Goal: Check status

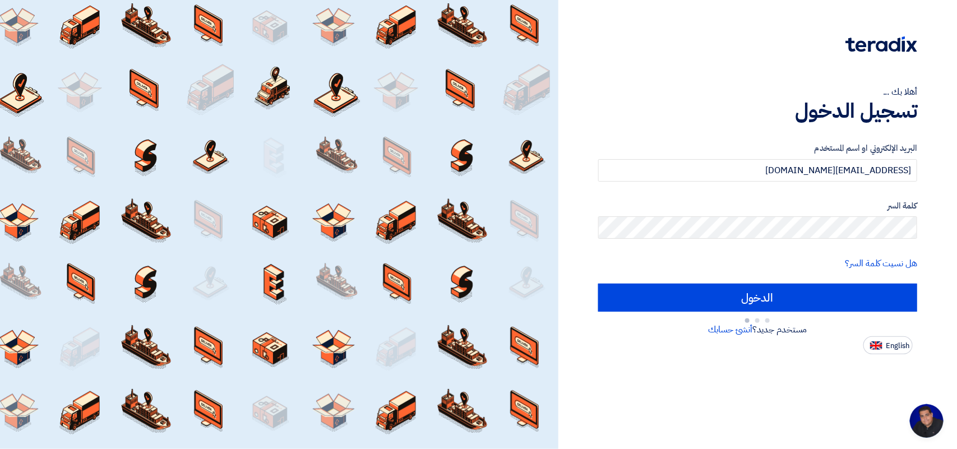
type input "Sign in"
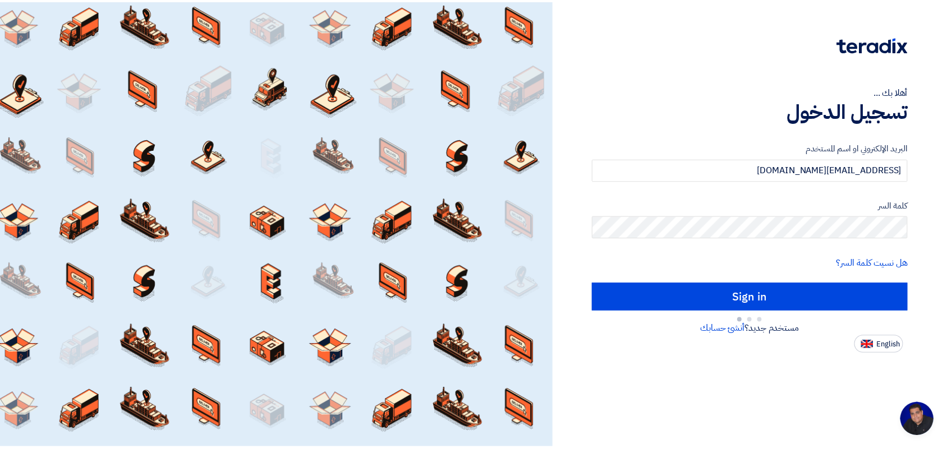
scroll to position [4, 0]
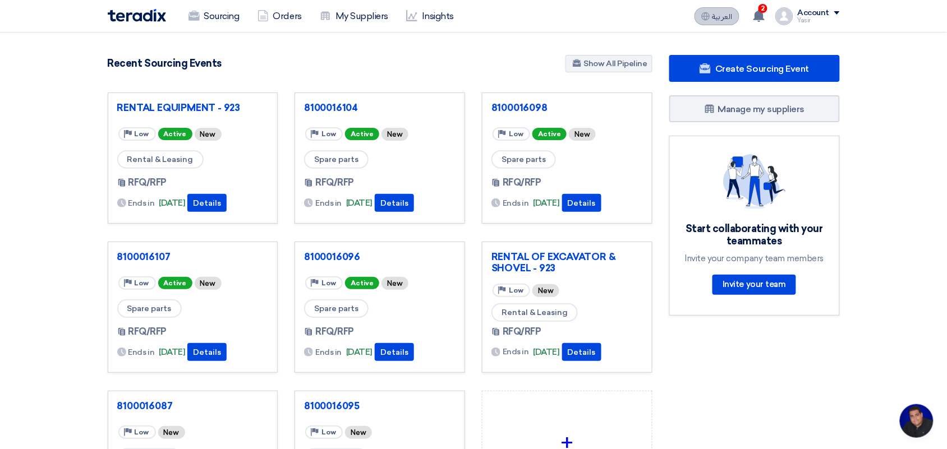
click at [724, 20] on span "العربية" at bounding box center [722, 17] width 20 height 8
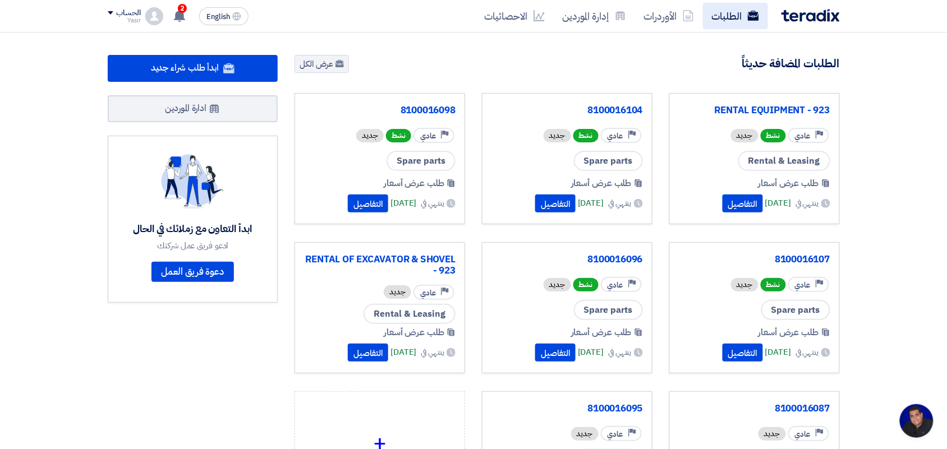
click at [718, 20] on link "الطلبات" at bounding box center [735, 16] width 65 height 26
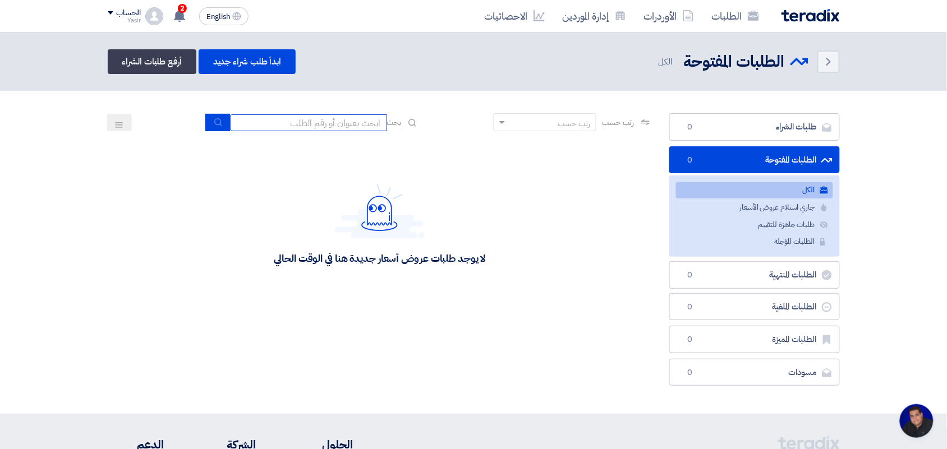
click at [333, 126] on input at bounding box center [308, 122] width 157 height 17
type input "new"
click at [215, 124] on use "submit" at bounding box center [217, 121] width 7 height 7
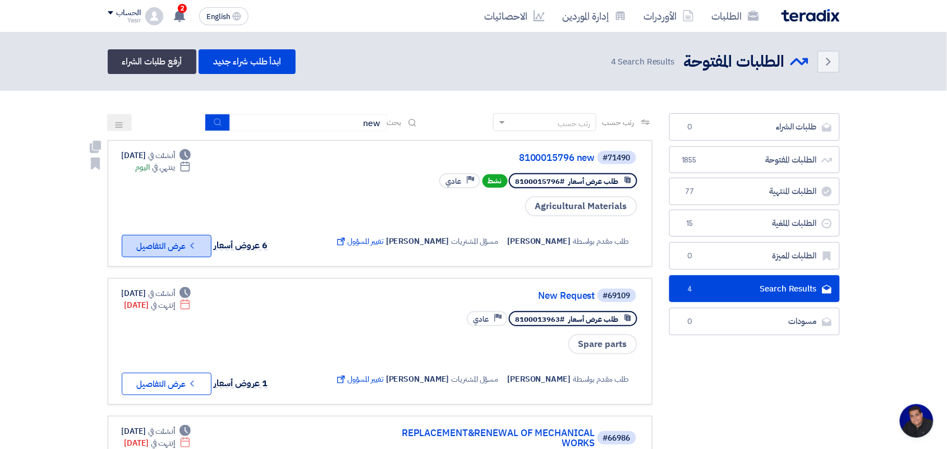
click at [184, 239] on button "Check details عرض التفاصيل" at bounding box center [167, 246] width 90 height 22
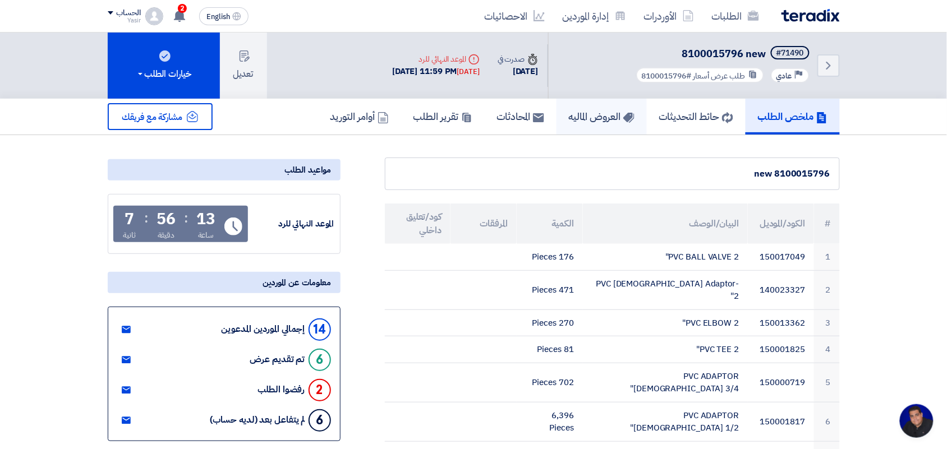
click at [588, 116] on h5 "العروض الماليه" at bounding box center [602, 116] width 66 height 13
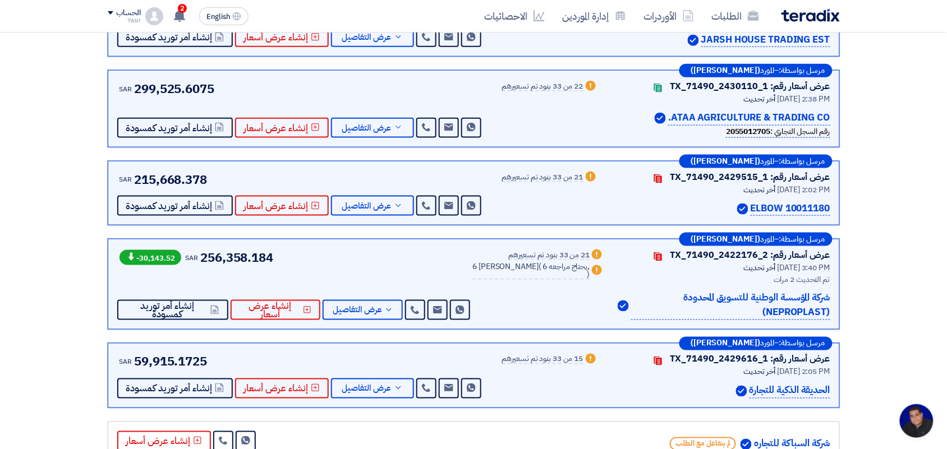
scroll to position [351, 0]
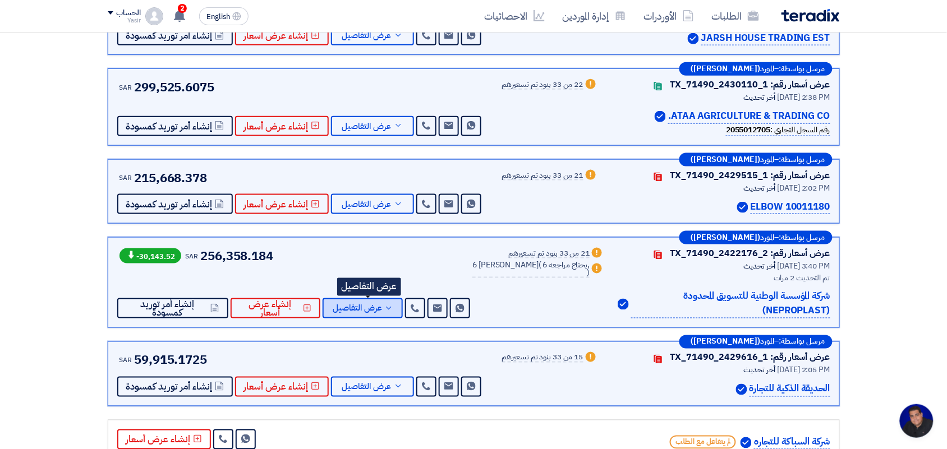
click at [360, 307] on span "عرض التفاصيل" at bounding box center [357, 309] width 49 height 8
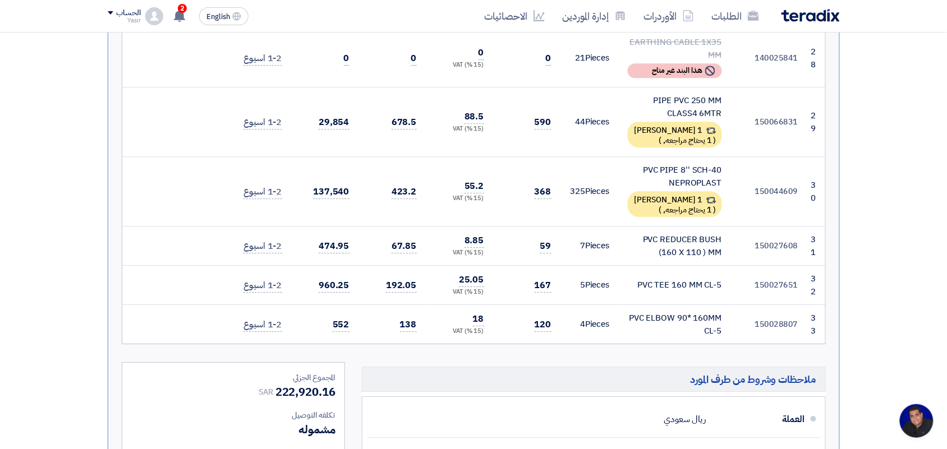
scroll to position [2033, 0]
